Goal: Check status: Check status

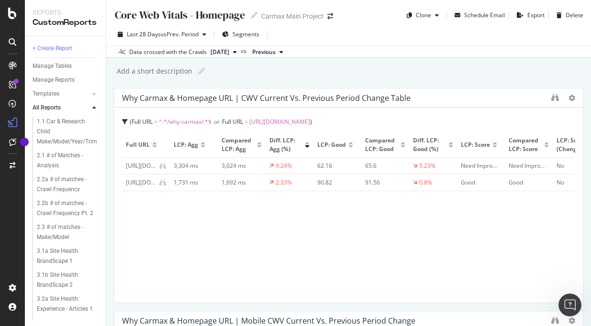
scroll to position [2055, 0]
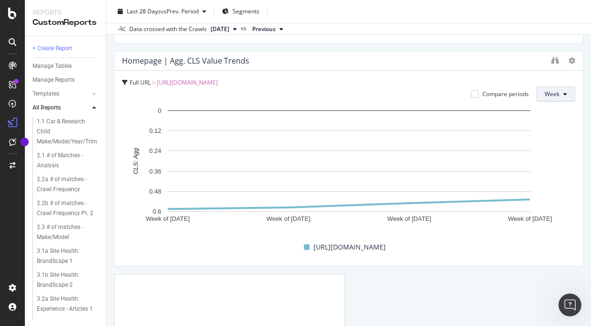
click at [567, 95] on button "Week" at bounding box center [555, 94] width 39 height 15
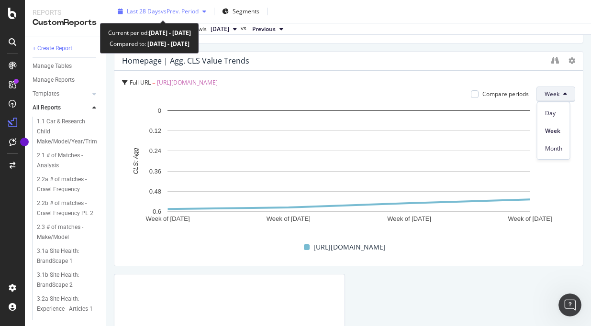
click at [208, 11] on div "button" at bounding box center [203, 12] width 11 height 6
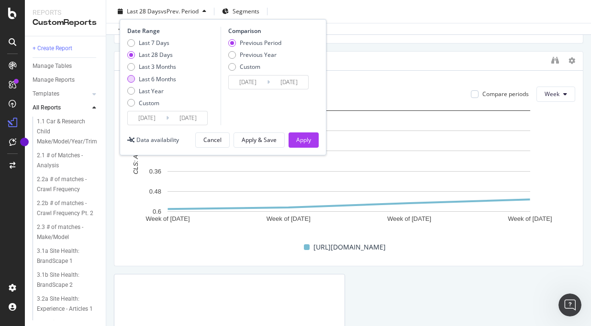
click at [132, 82] on div "Last 6 Months" at bounding box center [151, 79] width 49 height 8
type input "[DATE]"
click at [309, 144] on div "Apply" at bounding box center [303, 140] width 15 height 14
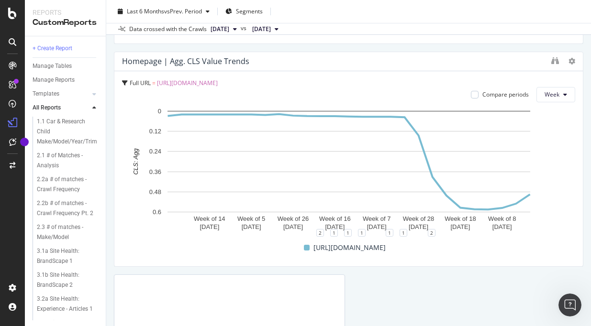
scroll to position [2049, 0]
